Goal: Use online tool/utility: Utilize a website feature to perform a specific function

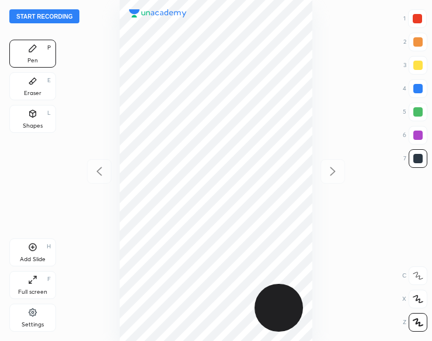
scroll to position [341, 245]
click at [35, 18] on button "Start recording" at bounding box center [44, 16] width 70 height 14
click at [32, 123] on div "Shapes" at bounding box center [33, 126] width 20 height 6
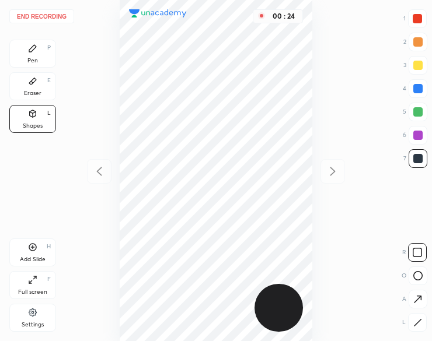
click at [37, 15] on button "End recording" at bounding box center [41, 16] width 65 height 14
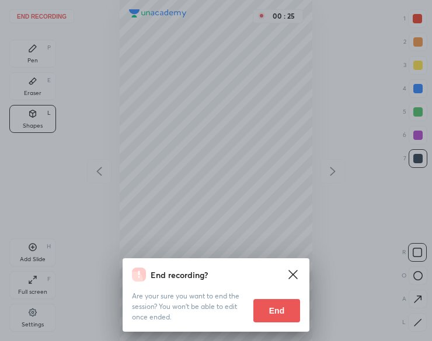
click at [224, 211] on div "End recording? Are your sure you want to end the session? You won’t be able to …" at bounding box center [216, 170] width 432 height 341
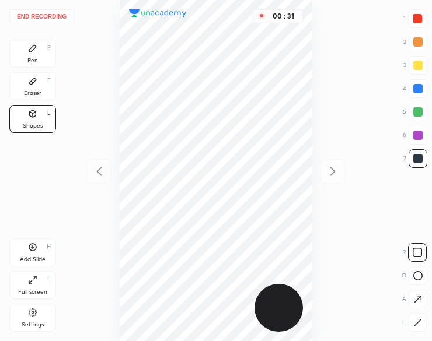
click at [67, 12] on button "End recording" at bounding box center [41, 16] width 65 height 14
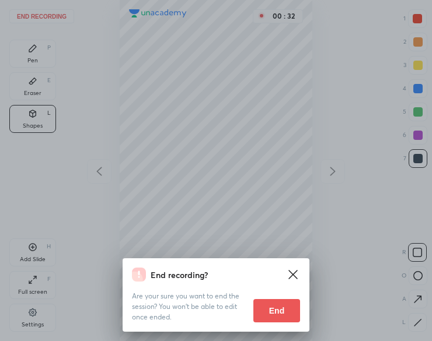
click at [310, 332] on div "End recording? Are your sure you want to end the session? You won’t be able to …" at bounding box center [216, 170] width 432 height 341
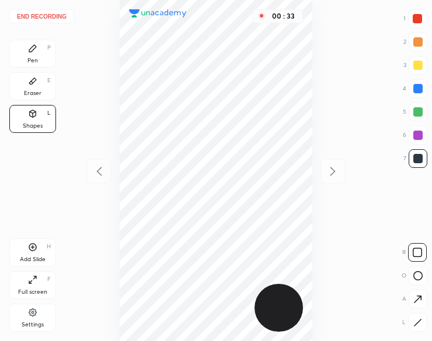
click at [58, 11] on button "End recording" at bounding box center [41, 16] width 65 height 14
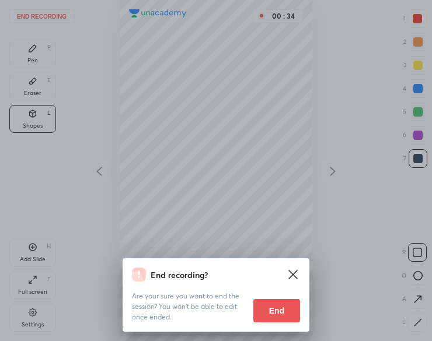
click at [279, 306] on button "End" at bounding box center [276, 310] width 47 height 23
